Goal: Transaction & Acquisition: Purchase product/service

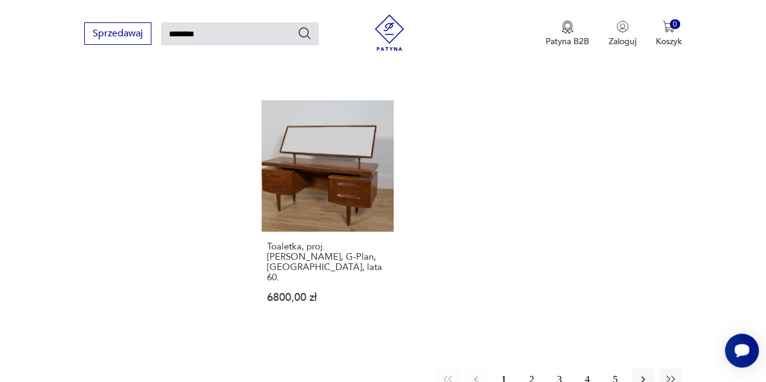
scroll to position [1376, 0]
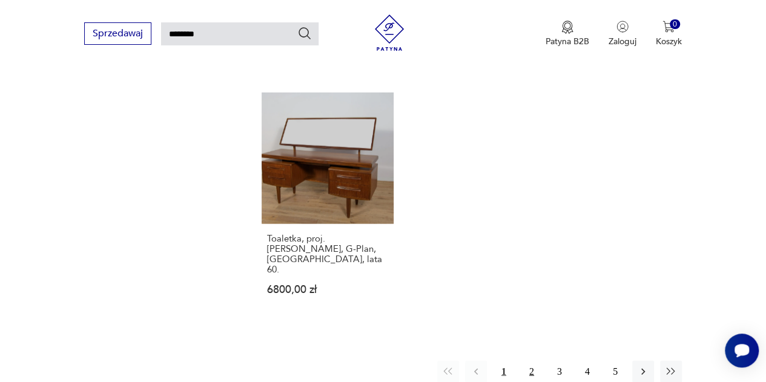
click at [523, 361] on button "2" at bounding box center [532, 372] width 22 height 22
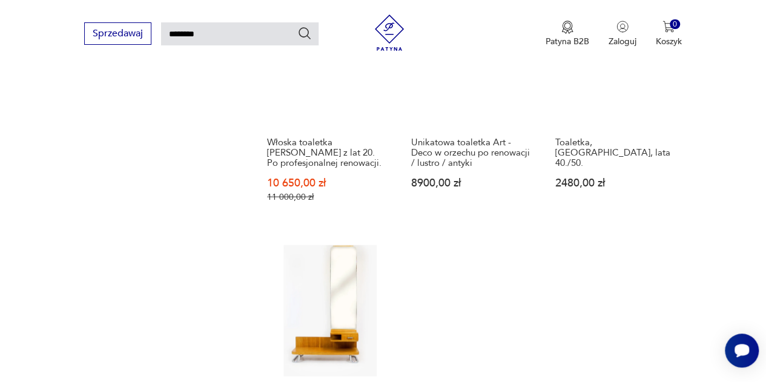
scroll to position [1376, 0]
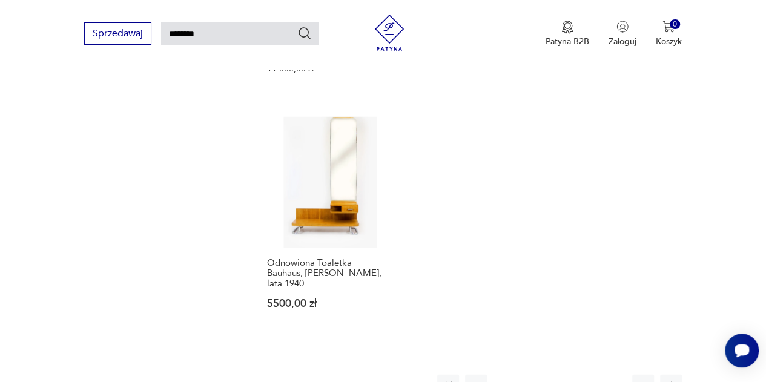
click at [567, 375] on button "3" at bounding box center [560, 386] width 22 height 22
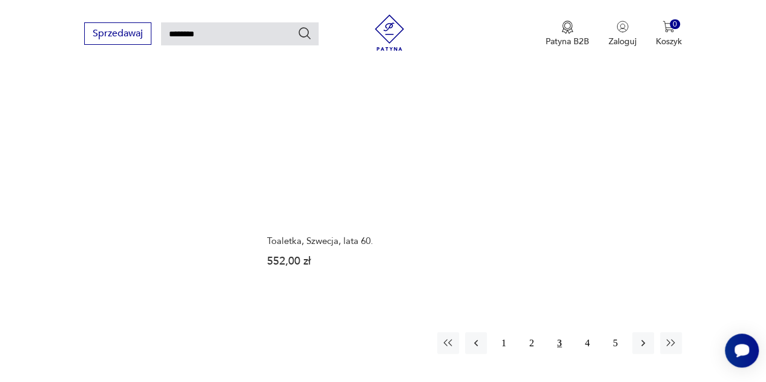
scroll to position [1376, 0]
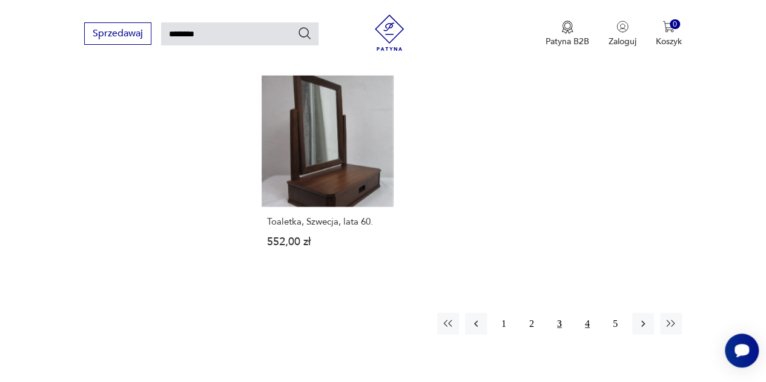
click at [587, 313] on button "4" at bounding box center [587, 324] width 22 height 22
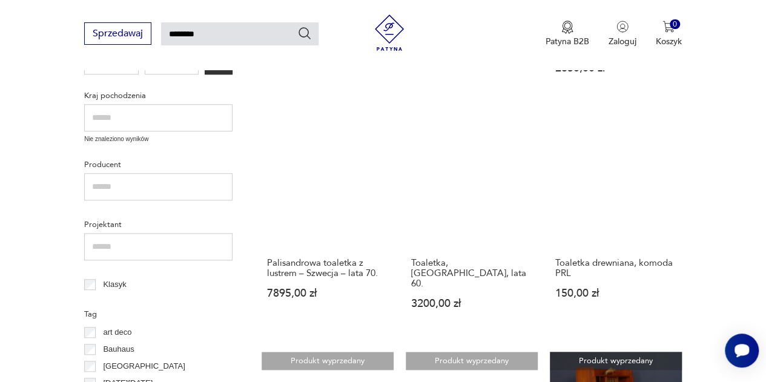
scroll to position [649, 0]
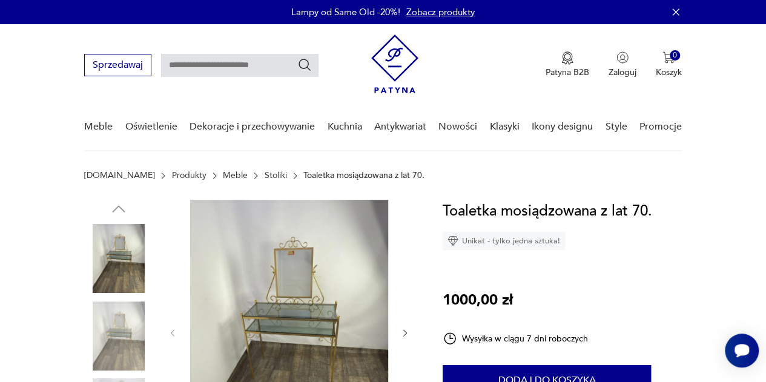
click at [104, 325] on img at bounding box center [118, 336] width 69 height 69
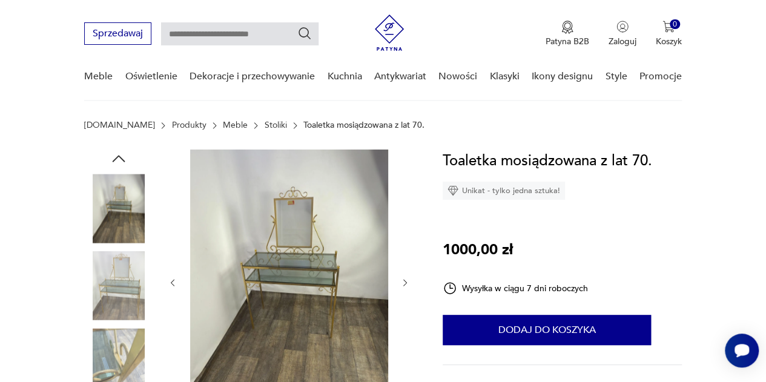
scroll to position [121, 0]
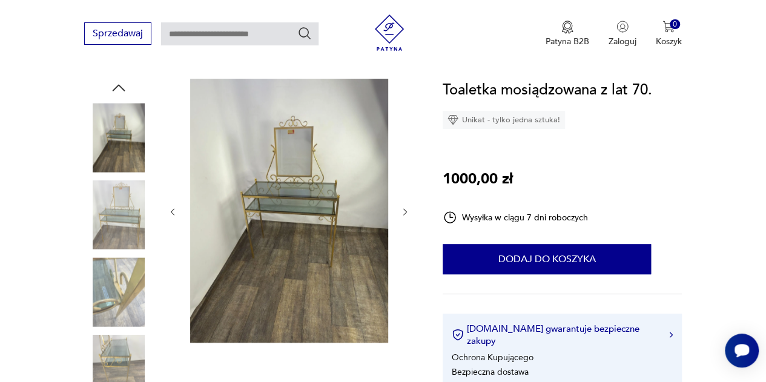
click at [122, 289] on img at bounding box center [118, 291] width 69 height 69
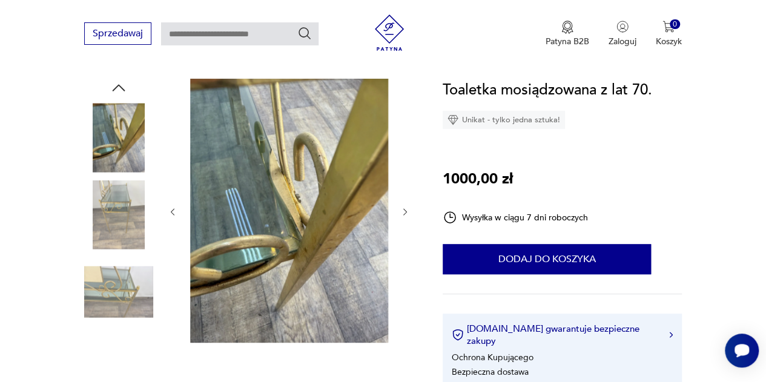
click at [134, 217] on img at bounding box center [118, 214] width 69 height 69
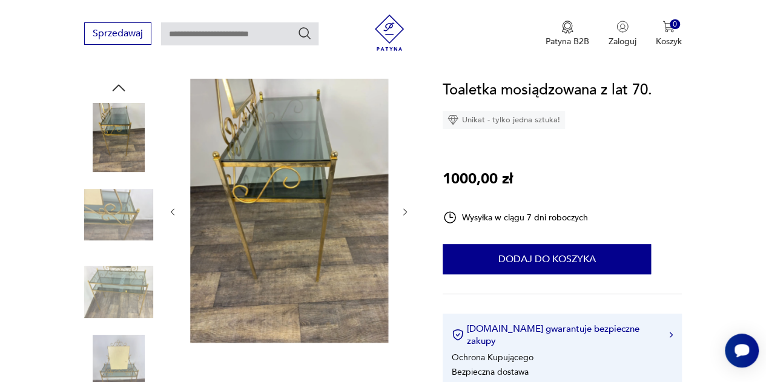
click at [132, 203] on img at bounding box center [118, 214] width 69 height 69
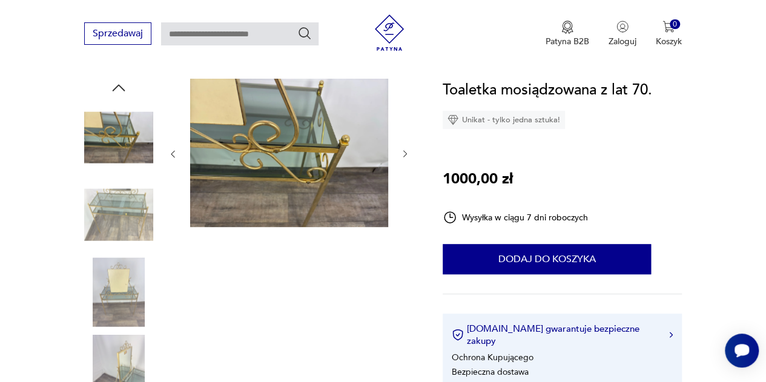
click at [124, 215] on img at bounding box center [118, 214] width 69 height 69
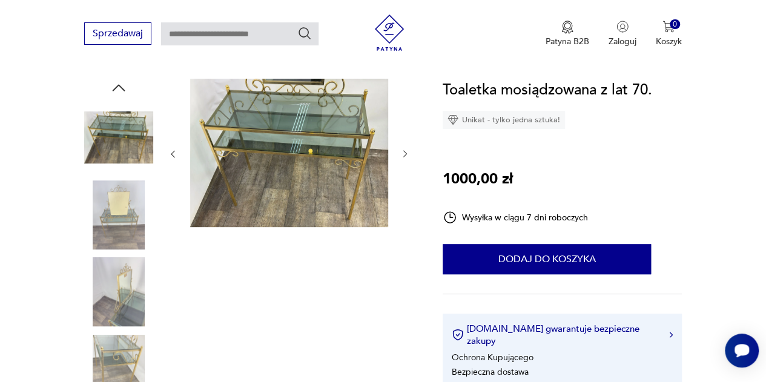
click at [130, 219] on img at bounding box center [118, 214] width 69 height 69
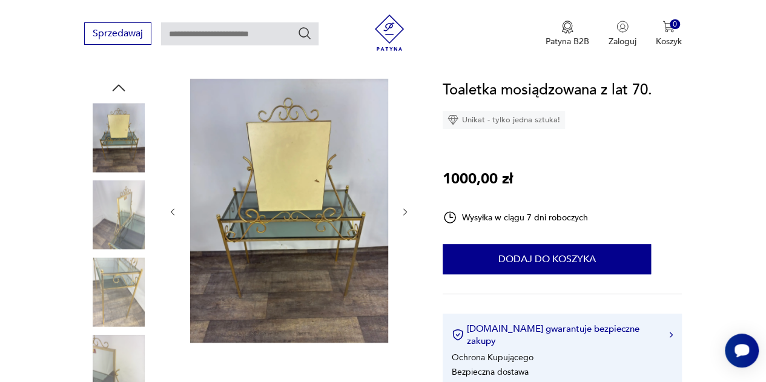
click at [134, 272] on img at bounding box center [118, 291] width 69 height 69
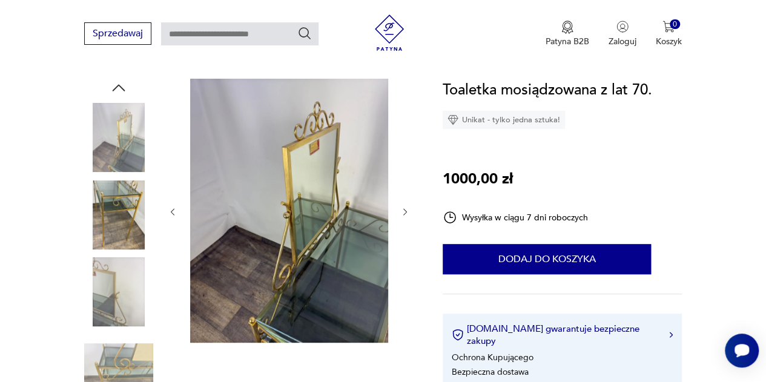
click at [134, 360] on img at bounding box center [118, 369] width 69 height 69
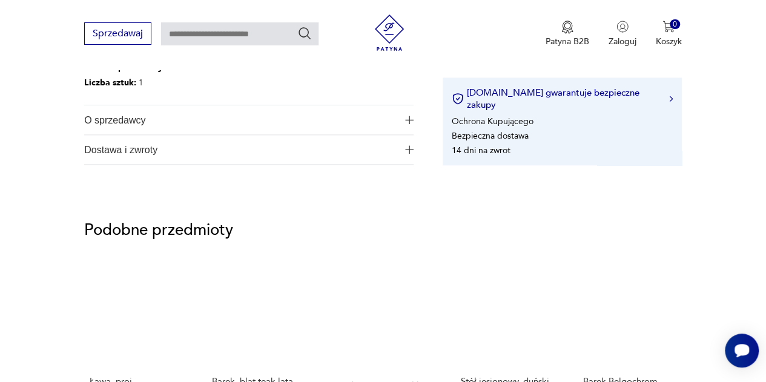
scroll to position [605, 0]
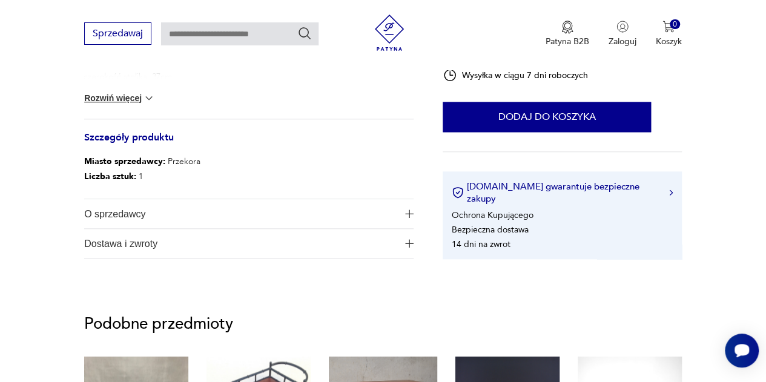
click at [134, 209] on span "O sprzedawcy" at bounding box center [240, 213] width 313 height 29
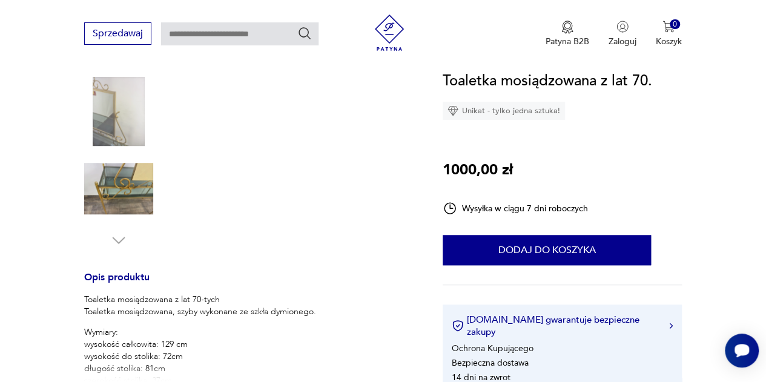
scroll to position [484, 0]
